Goal: Task Accomplishment & Management: Complete application form

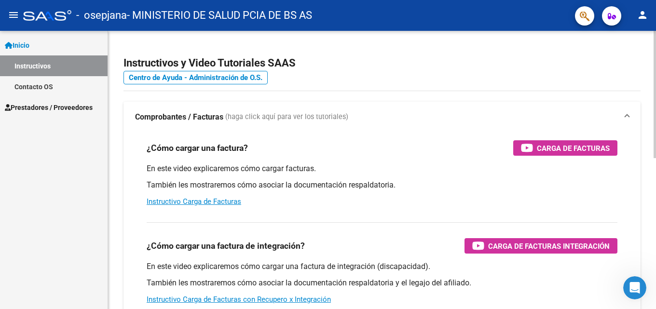
click at [435, 150] on div "¿Cómo cargar una factura? Carga de Facturas" at bounding box center [382, 147] width 471 height 15
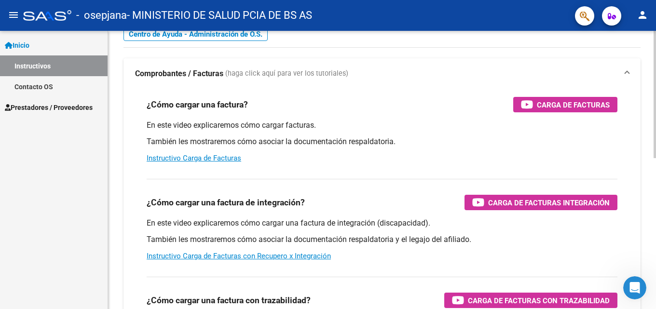
click at [656, 140] on div at bounding box center [655, 114] width 2 height 127
click at [190, 157] on link "Instructivo Carga de Facturas" at bounding box center [194, 158] width 95 height 9
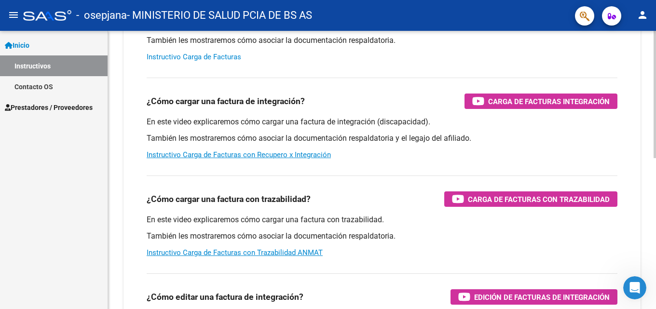
scroll to position [0, 0]
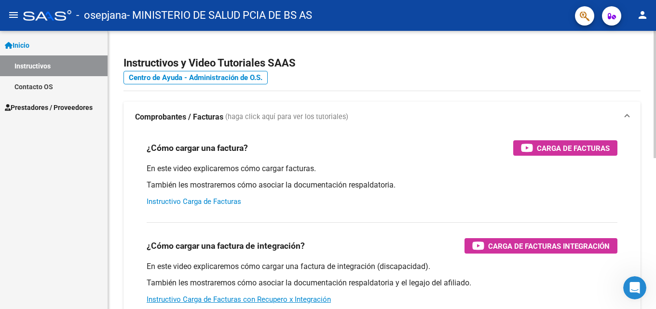
click at [642, 0] on html "menu - osepjana - MINISTERIO DE SALUD PCIA DE BS AS person Inicio Instructivos …" at bounding box center [328, 154] width 656 height 309
click at [49, 105] on span "Prestadores / Proveedores" at bounding box center [49, 107] width 88 height 11
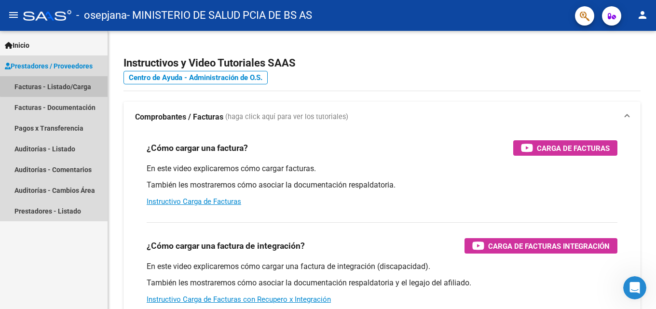
click at [55, 83] on link "Facturas - Listado/Carga" at bounding box center [54, 86] width 108 height 21
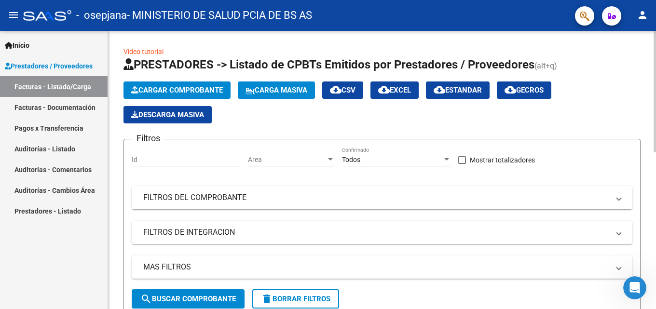
click at [199, 87] on span "Cargar Comprobante" at bounding box center [177, 90] width 92 height 9
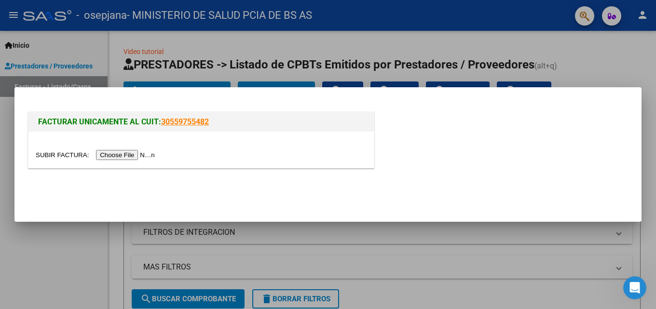
click at [132, 153] on input "file" at bounding box center [97, 155] width 122 height 10
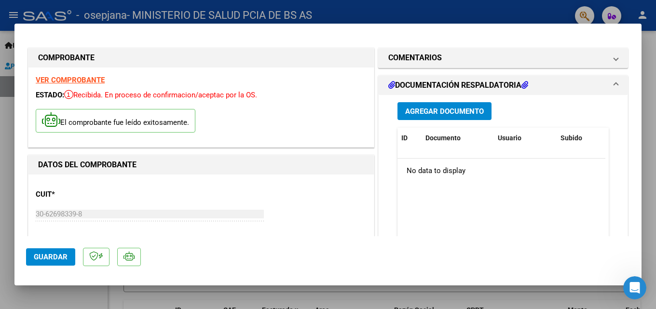
click at [612, 86] on mat-expansion-panel-header "DOCUMENTACIÓN RESPALDATORIA" at bounding box center [503, 85] width 249 height 19
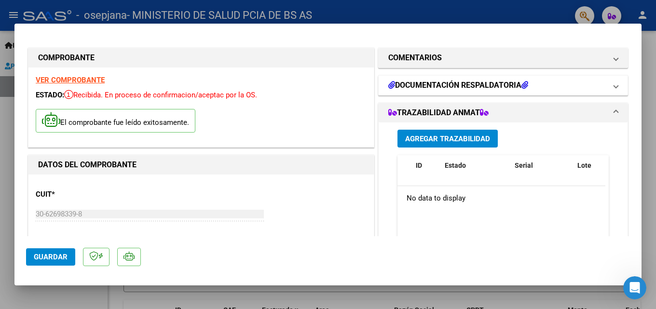
click at [473, 83] on h1 "DOCUMENTACIÓN RESPALDATORIA" at bounding box center [458, 86] width 140 height 12
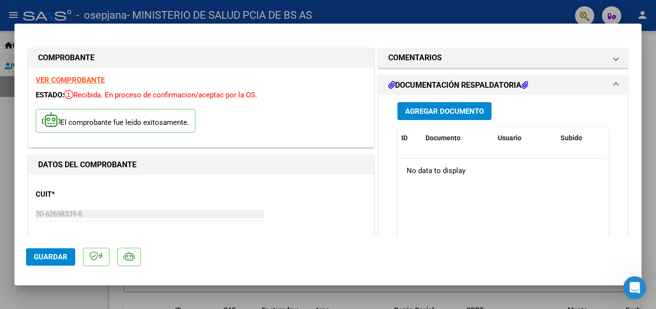
click at [54, 254] on span "Guardar" at bounding box center [51, 257] width 34 height 9
click at [450, 109] on span "Agregar Documento" at bounding box center [444, 111] width 79 height 9
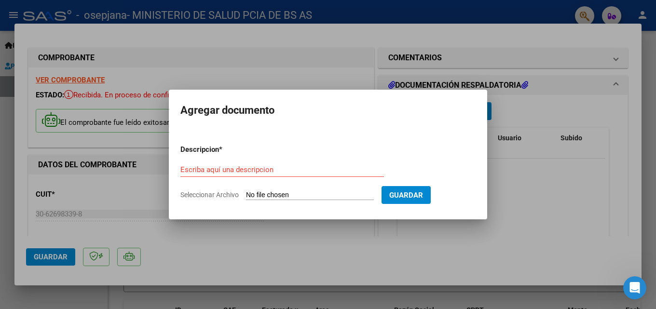
click at [280, 195] on input "Seleccionar Archivo" at bounding box center [310, 195] width 128 height 9
type input "C:\fakepath\4286 DOCU.pdf"
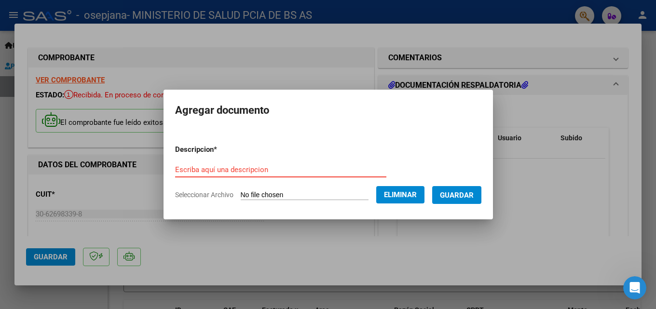
click at [251, 168] on input "Escriba aquí una descripcion" at bounding box center [280, 170] width 211 height 9
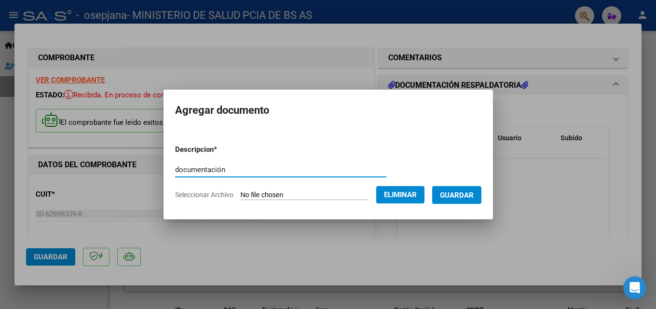
type input "documentación"
click at [467, 193] on span "Guardar" at bounding box center [457, 195] width 34 height 9
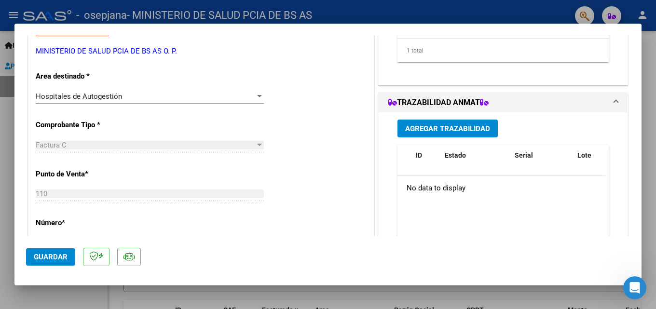
scroll to position [208, 0]
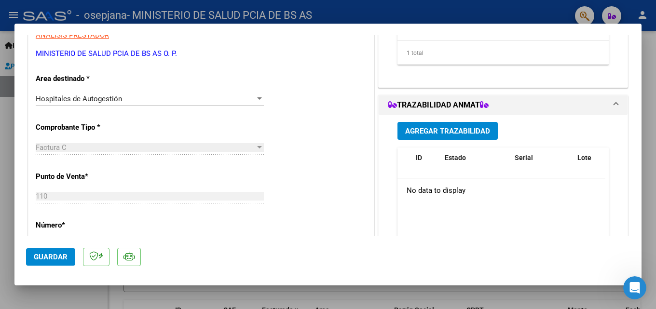
click at [64, 261] on span "Guardar" at bounding box center [51, 257] width 34 height 9
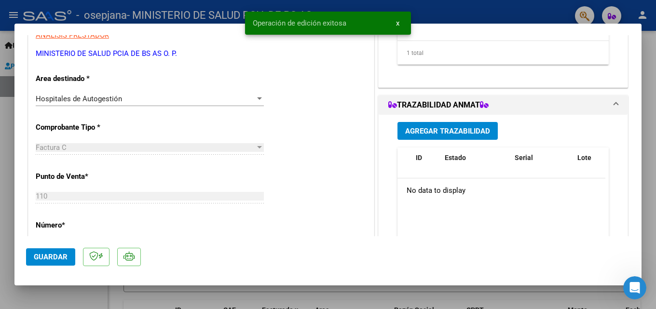
click at [439, 14] on div at bounding box center [328, 154] width 656 height 309
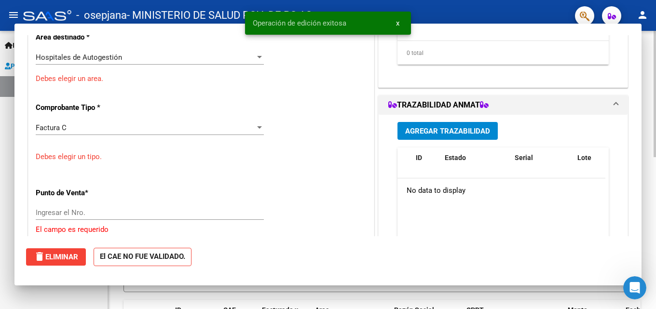
scroll to position [0, 0]
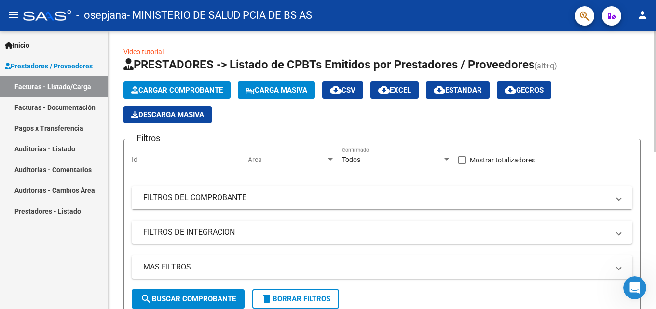
click at [372, 157] on div "Todos" at bounding box center [392, 160] width 100 height 8
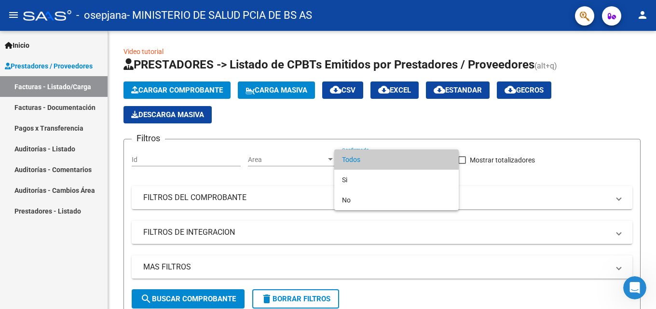
click at [259, 161] on div at bounding box center [328, 154] width 656 height 309
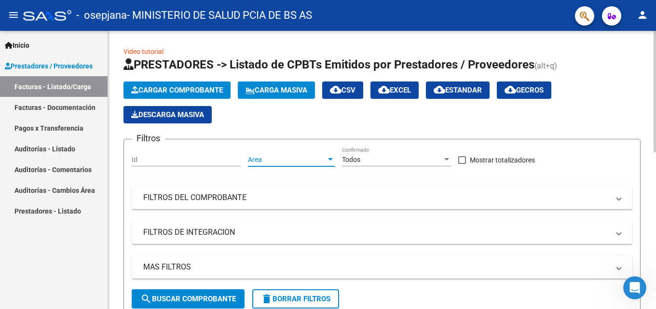
click at [265, 159] on span "Area" at bounding box center [287, 160] width 78 height 8
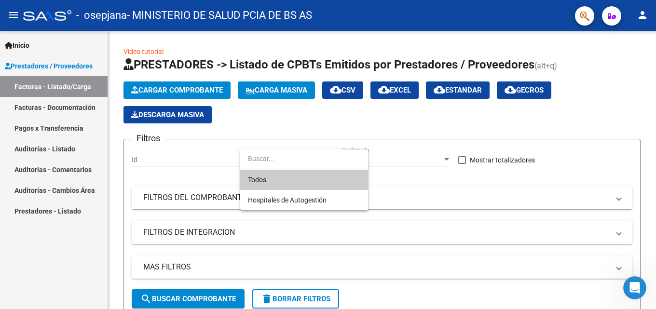
click at [278, 129] on div at bounding box center [328, 154] width 656 height 309
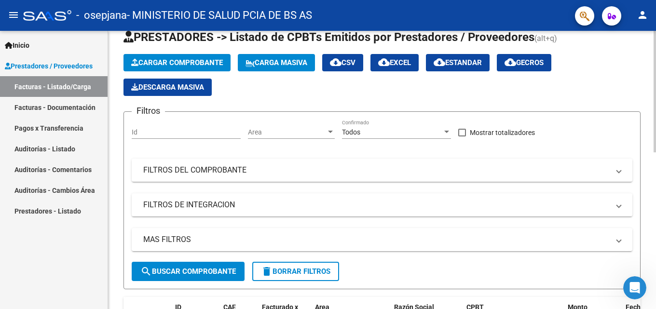
scroll to position [28, 0]
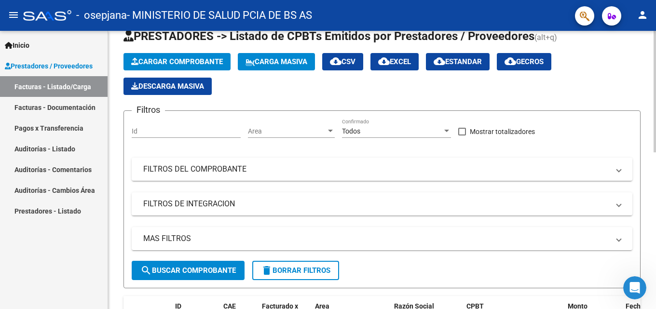
click at [656, 112] on div at bounding box center [655, 104] width 2 height 122
click at [199, 166] on mat-panel-title "FILTROS DEL COMPROBANTE" at bounding box center [376, 169] width 466 height 11
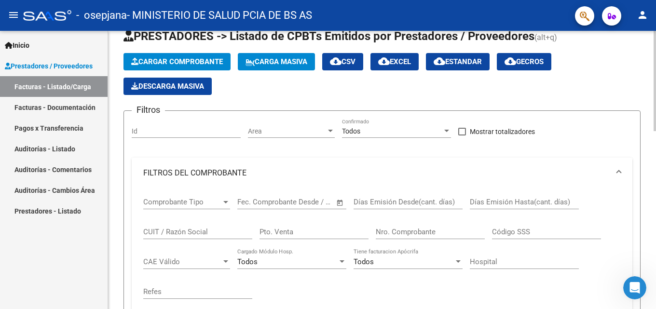
click at [223, 172] on mat-panel-title "FILTROS DEL COMPROBANTE" at bounding box center [376, 173] width 466 height 11
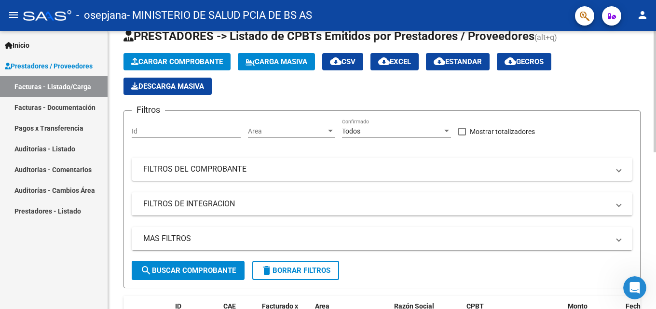
scroll to position [45, 0]
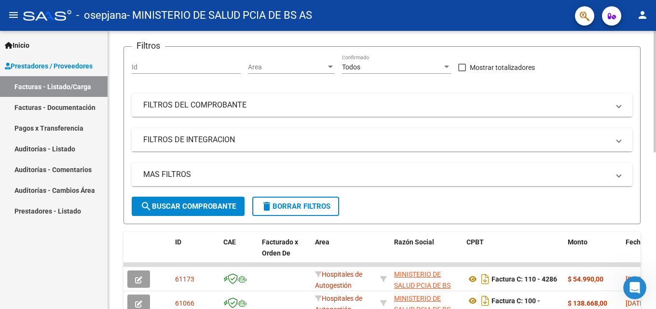
click at [651, 165] on div "Video tutorial PRESTADORES -> Listado de CPBTs Emitidos por Prestadores / Prove…" at bounding box center [383, 252] width 551 height 629
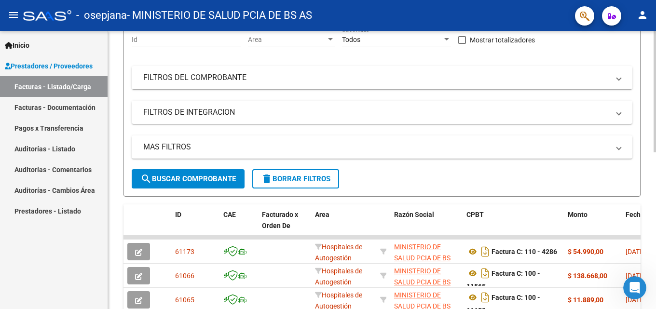
click at [651, 198] on div "Video tutorial PRESTADORES -> Listado de CPBTs Emitidos por Prestadores / Prove…" at bounding box center [382, 225] width 548 height 629
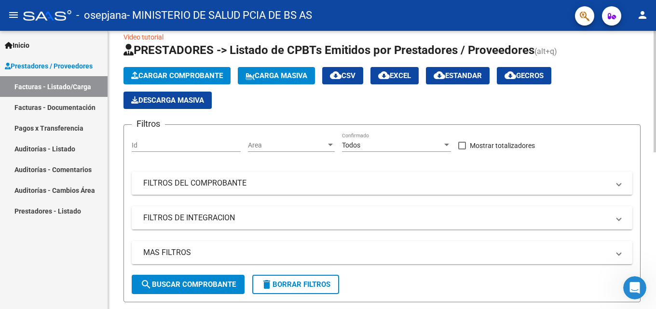
scroll to position [0, 0]
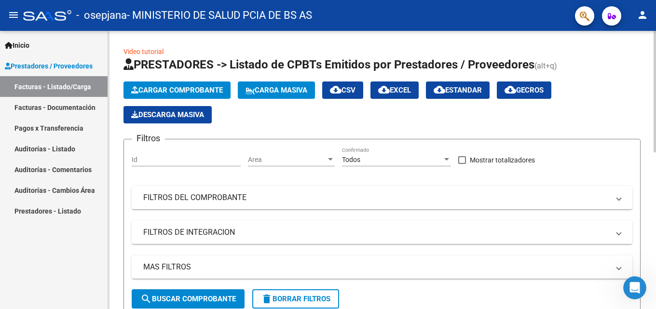
click at [656, 83] on div at bounding box center [655, 92] width 2 height 122
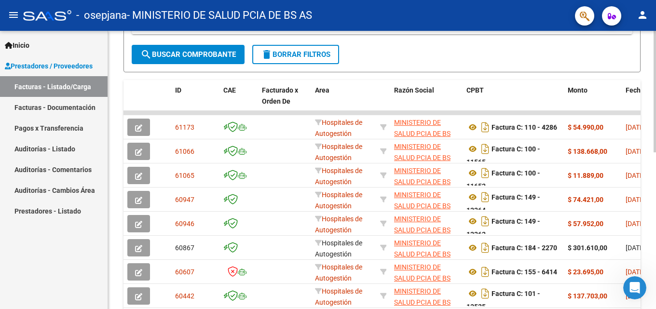
scroll to position [250, 0]
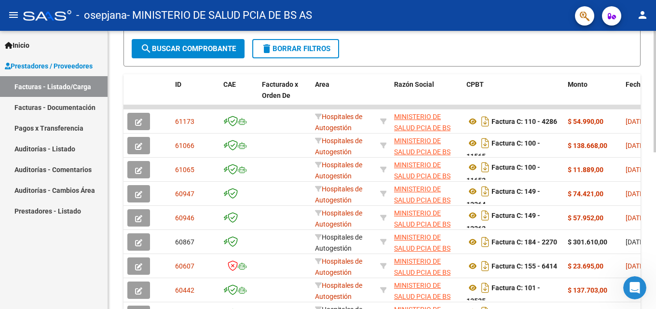
click at [649, 217] on div "Video tutorial PRESTADORES -> Listado de CPBTs Emitidos por Prestadores / Prove…" at bounding box center [383, 94] width 551 height 629
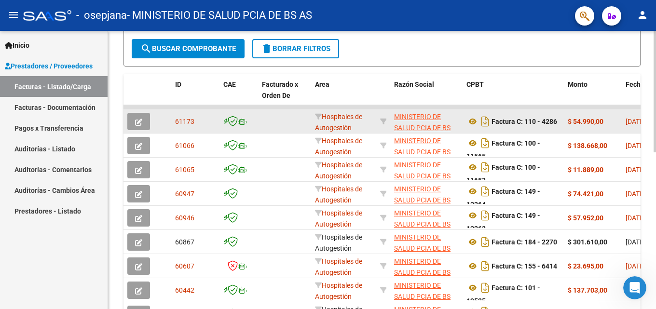
click at [597, 119] on strong "$ 54.990,00" at bounding box center [586, 122] width 36 height 8
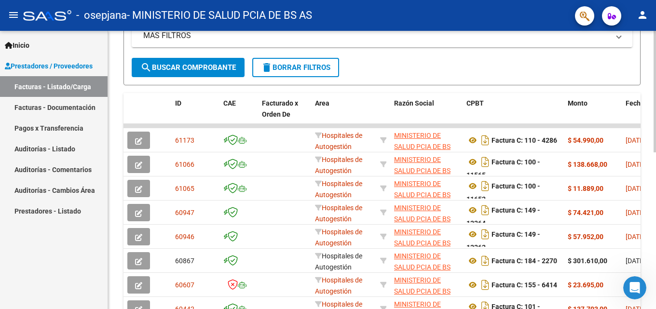
scroll to position [258, 0]
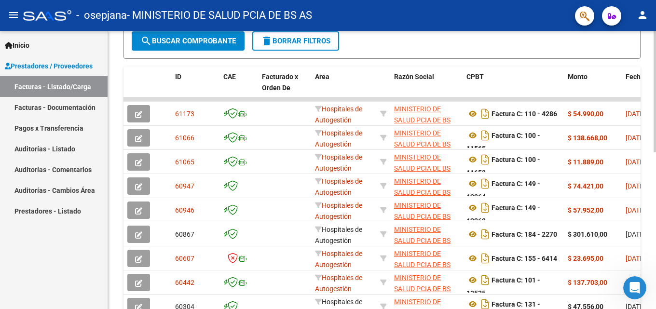
click at [656, 178] on div at bounding box center [655, 207] width 2 height 122
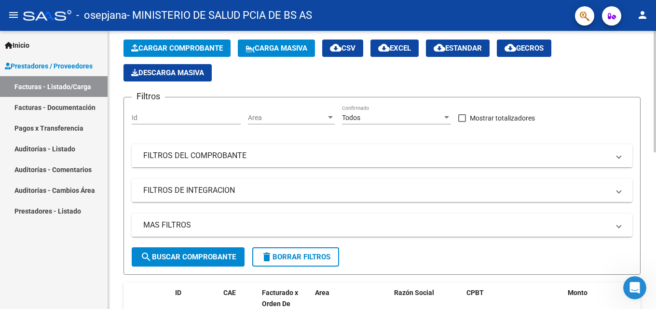
scroll to position [0, 0]
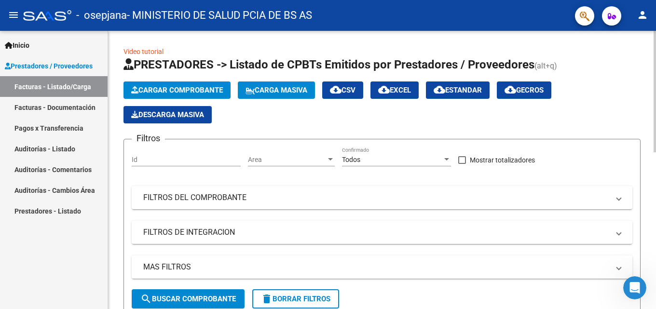
click at [656, 51] on div at bounding box center [655, 92] width 2 height 122
click at [575, 126] on app-list-header "PRESTADORES -> Listado de CPBTs Emitidos por Prestadores / Proveedores (alt+q) …" at bounding box center [382, 187] width 517 height 260
click at [260, 120] on div "Cargar Comprobante Carga Masiva cloud_download CSV cloud_download EXCEL cloud_d…" at bounding box center [382, 103] width 517 height 42
click at [312, 127] on app-list-header "PRESTADORES -> Listado de CPBTs Emitidos por Prestadores / Proveedores (alt+q) …" at bounding box center [382, 187] width 517 height 260
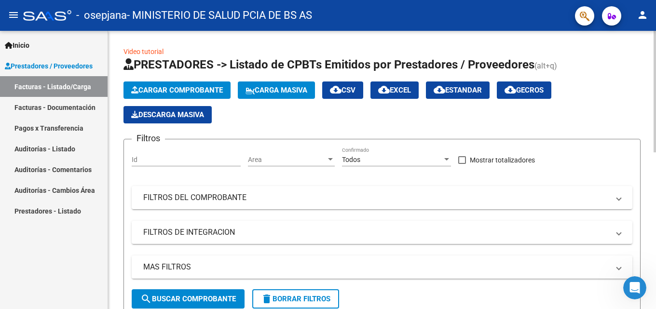
click at [308, 124] on app-list-header "PRESTADORES -> Listado de CPBTs Emitidos por Prestadores / Proveedores (alt+q) …" at bounding box center [382, 187] width 517 height 260
click at [269, 117] on div "Cargar Comprobante Carga Masiva cloud_download CSV cloud_download EXCEL cloud_d…" at bounding box center [382, 103] width 517 height 42
